Goal: Task Accomplishment & Management: Use online tool/utility

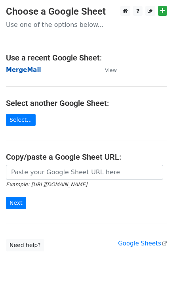
click at [27, 67] on strong "MergeMail" at bounding box center [23, 69] width 35 height 7
click at [17, 71] on strong "MergeMail" at bounding box center [23, 69] width 35 height 7
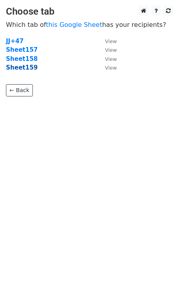
click at [26, 70] on strong "Sheet159" at bounding box center [22, 67] width 32 height 7
click at [23, 70] on strong "Sheet159" at bounding box center [22, 67] width 32 height 7
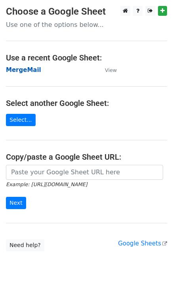
click at [28, 68] on strong "MergeMail" at bounding box center [23, 69] width 35 height 7
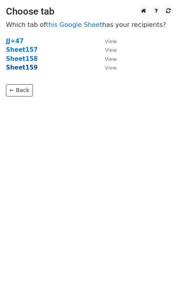
click at [29, 70] on strong "Sheet159" at bounding box center [22, 67] width 32 height 7
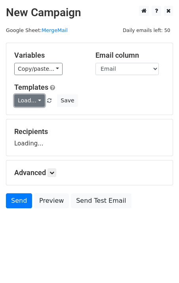
click at [23, 103] on link "Load..." at bounding box center [29, 100] width 30 height 12
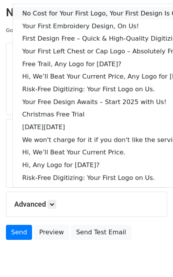
click at [68, 13] on link "No Cost for Your First Logo, Your First Design Is On Us!" at bounding box center [108, 13] width 191 height 13
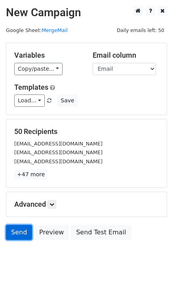
click at [15, 228] on link "Send" at bounding box center [19, 232] width 26 height 15
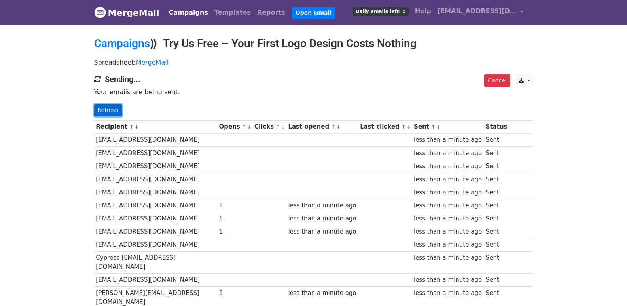
click at [110, 115] on link "Refresh" at bounding box center [108, 110] width 28 height 12
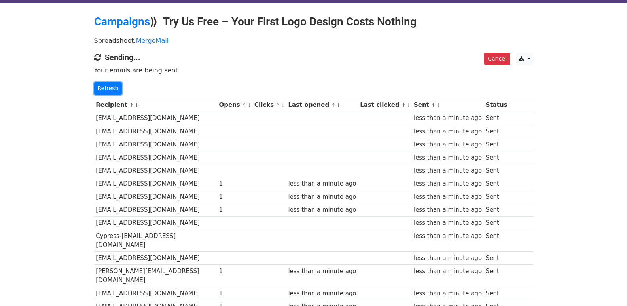
scroll to position [178, 0]
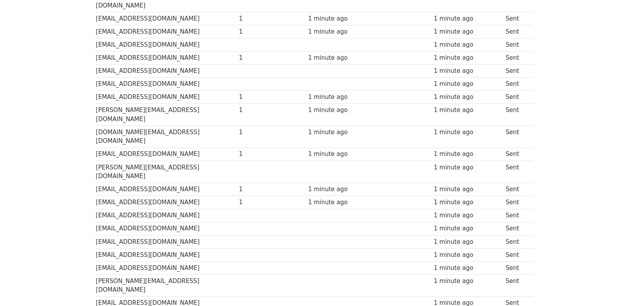
scroll to position [550, 0]
